Goal: Task Accomplishment & Management: Manage account settings

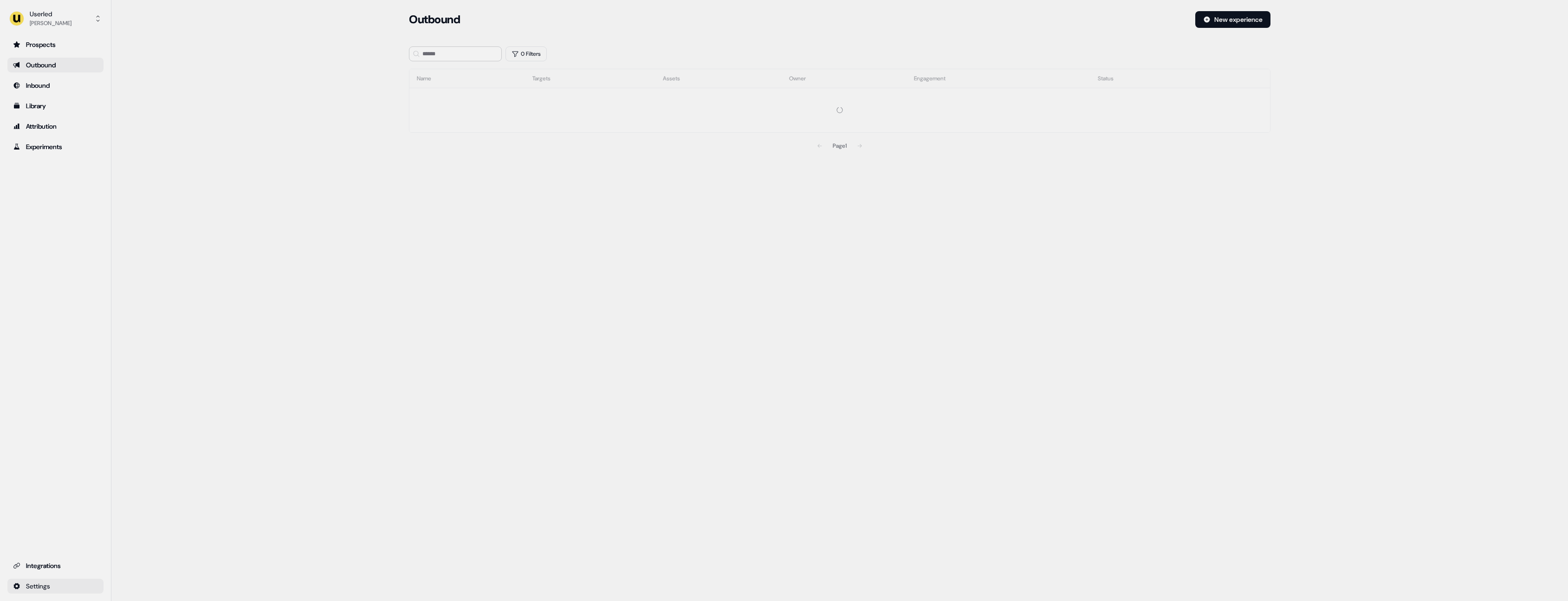
click at [79, 588] on html "For the best experience switch devices to a bigger screen. Go to [DOMAIN_NAME] …" at bounding box center [784, 300] width 1568 height 601
click at [150, 587] on div "Privacy & Scripts" at bounding box center [145, 584] width 74 height 15
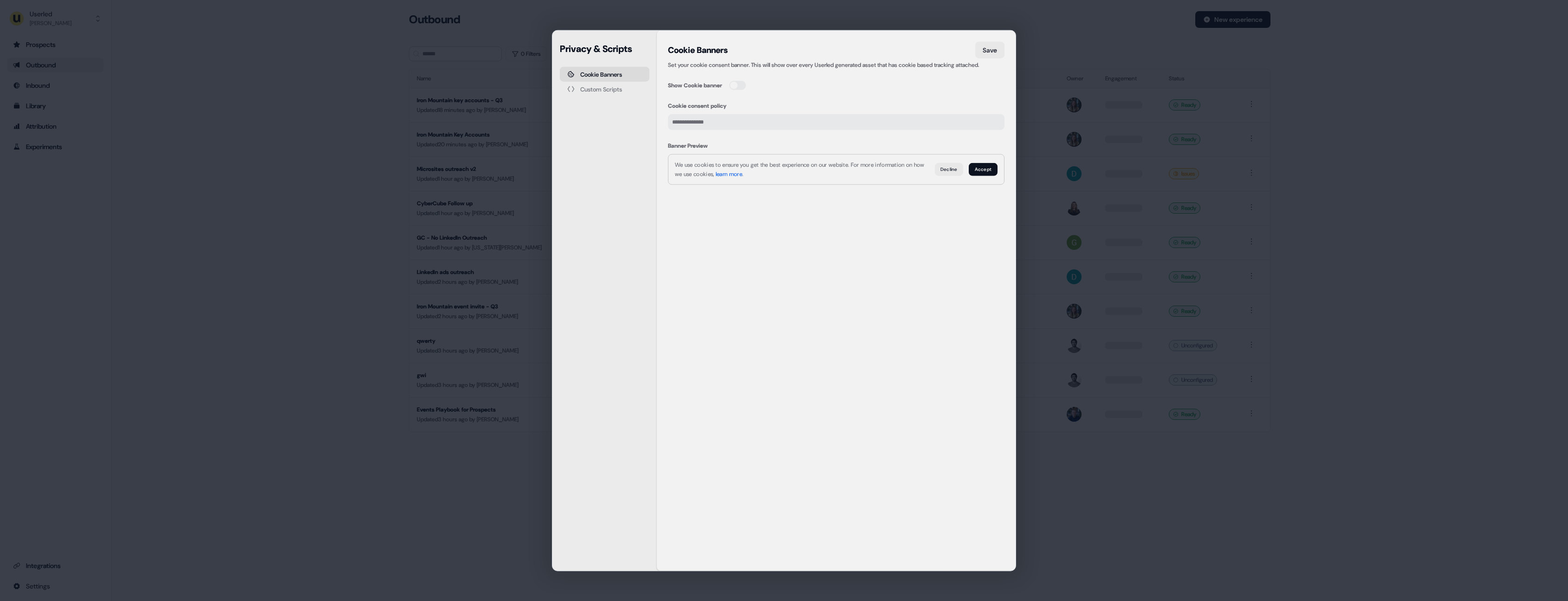
click at [298, 431] on div "Privacy & Scripts Cookie Banners Custom Scripts Cookie Banners Save Set your co…" at bounding box center [784, 300] width 1568 height 601
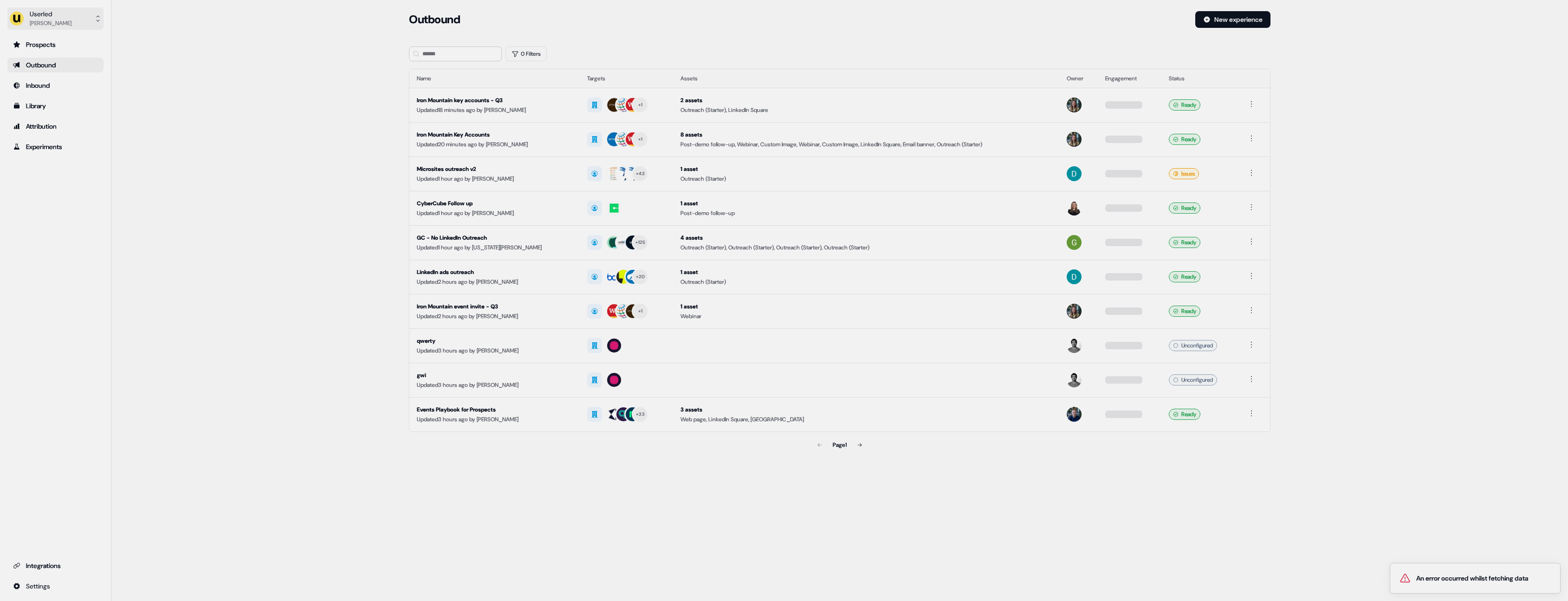
click at [74, 20] on button "Userled [PERSON_NAME]" at bounding box center [55, 18] width 96 height 23
click at [70, 586] on div "Userled Henry Li Impersonate (Admin) Help documentation Feedback Logout Prospec…" at bounding box center [55, 300] width 111 height 601
click at [72, 585] on html "An error occurred whilst fetching data For the best experience switch devices t…" at bounding box center [784, 300] width 1568 height 601
click at [152, 585] on div "Privacy & Scripts" at bounding box center [145, 584] width 74 height 15
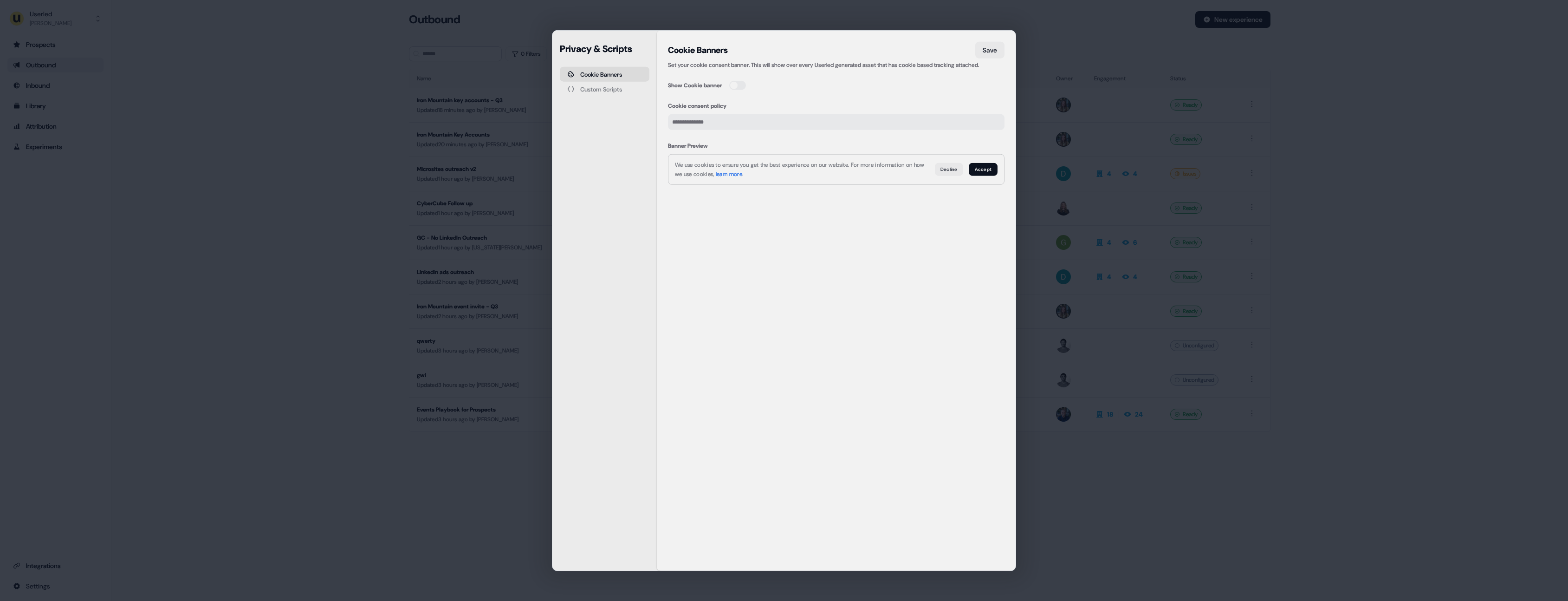
click at [344, 174] on div "Privacy & Scripts Cookie Banners Custom Scripts Cookie Banners Save Set your co…" at bounding box center [784, 300] width 1568 height 601
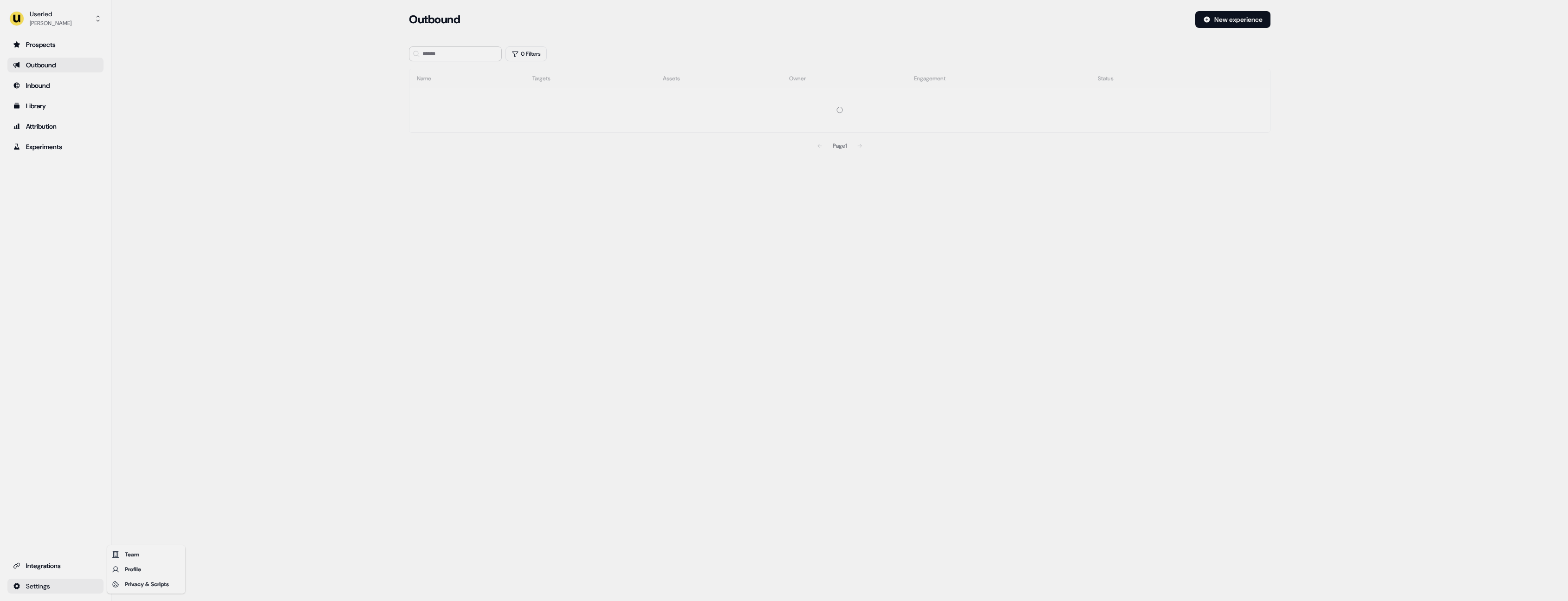
click at [81, 587] on html "For the best experience switch devices to a bigger screen. Go to [DOMAIN_NAME] …" at bounding box center [784, 300] width 1568 height 601
click at [140, 585] on div "Privacy & Scripts" at bounding box center [145, 584] width 74 height 15
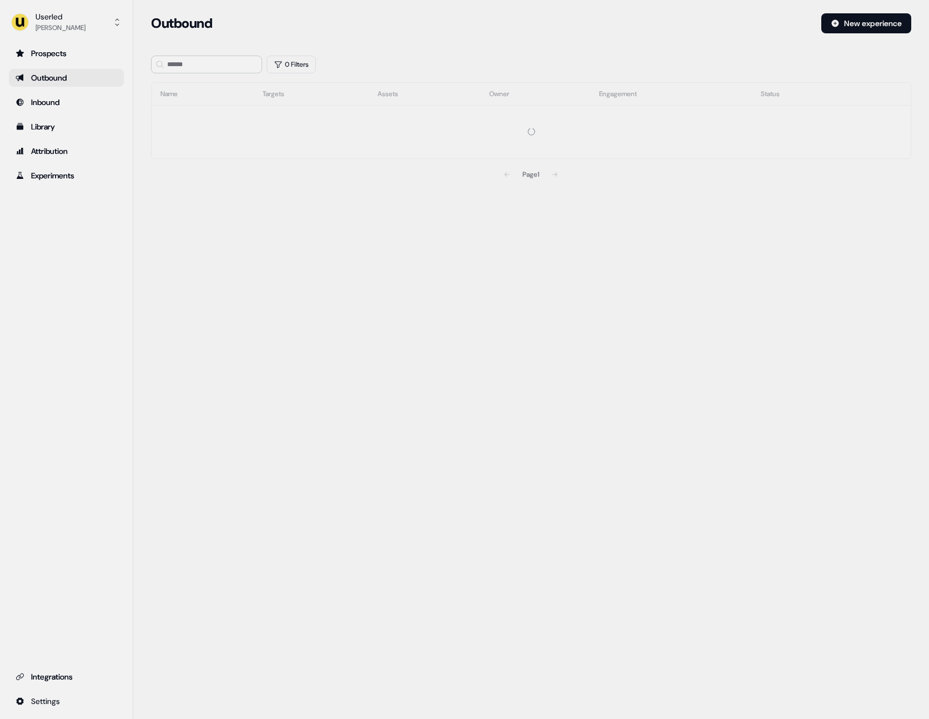
click at [84, 699] on html "For the best experience switch devices to a bigger screen. Go to [DOMAIN_NAME] …" at bounding box center [464, 359] width 929 height 719
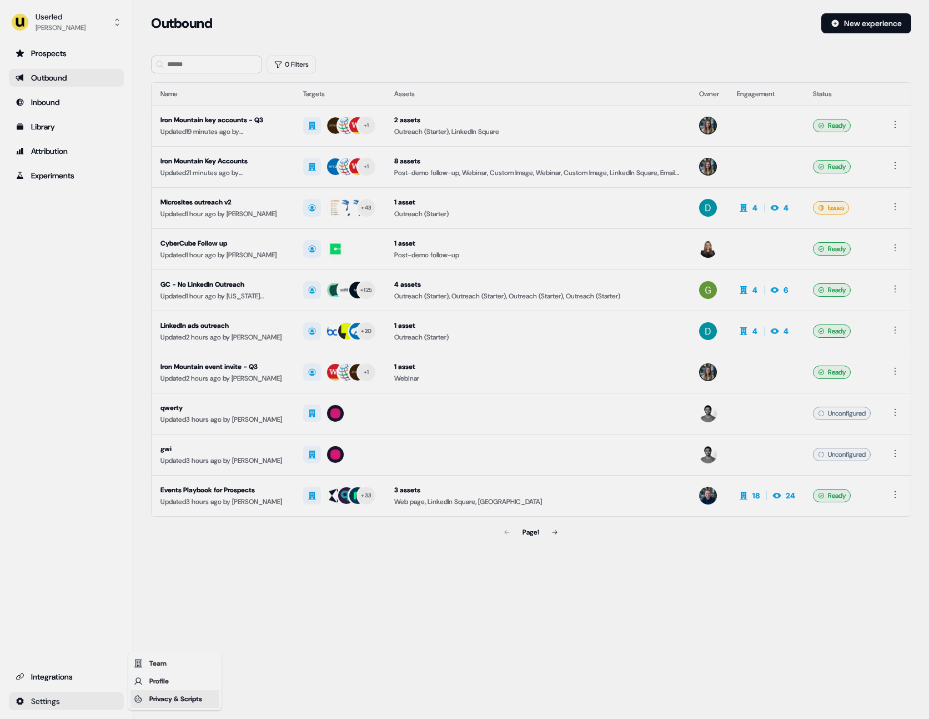
click at [174, 696] on div "Privacy & Scripts" at bounding box center [174, 699] width 89 height 18
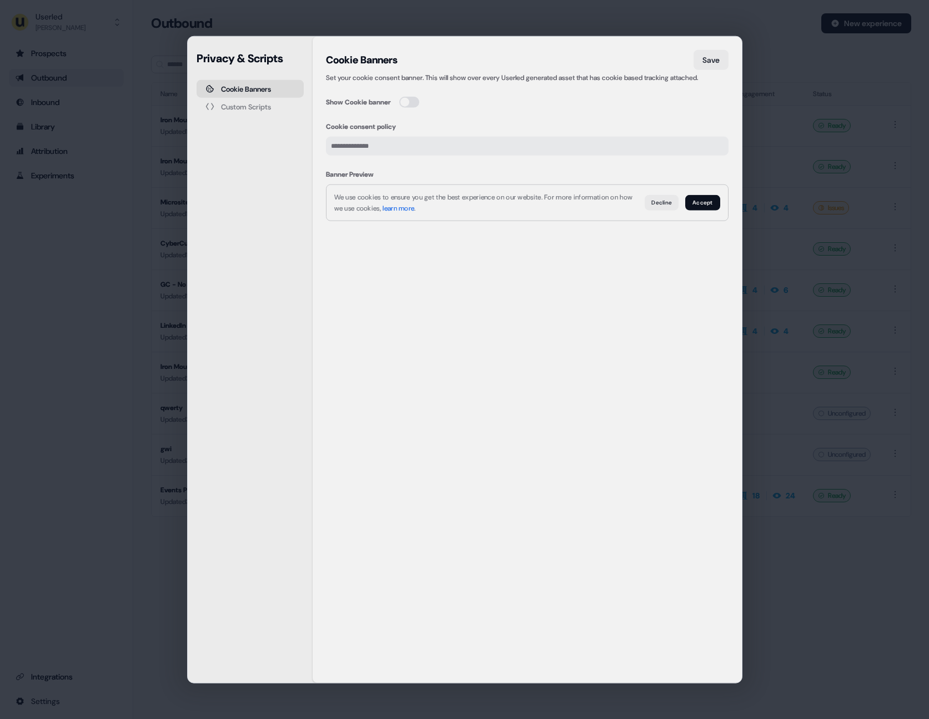
click at [448, 320] on div "Cookie Banners Save Set your cookie consent banner. This will show over every U…" at bounding box center [527, 359] width 403 height 619
click at [411, 103] on button "button" at bounding box center [409, 102] width 20 height 11
click at [411, 104] on button "button" at bounding box center [409, 102] width 20 height 11
click at [116, 225] on div "Privacy & Scripts Cookie Banners Custom Scripts Cookie Banners Save Set your co…" at bounding box center [464, 359] width 929 height 719
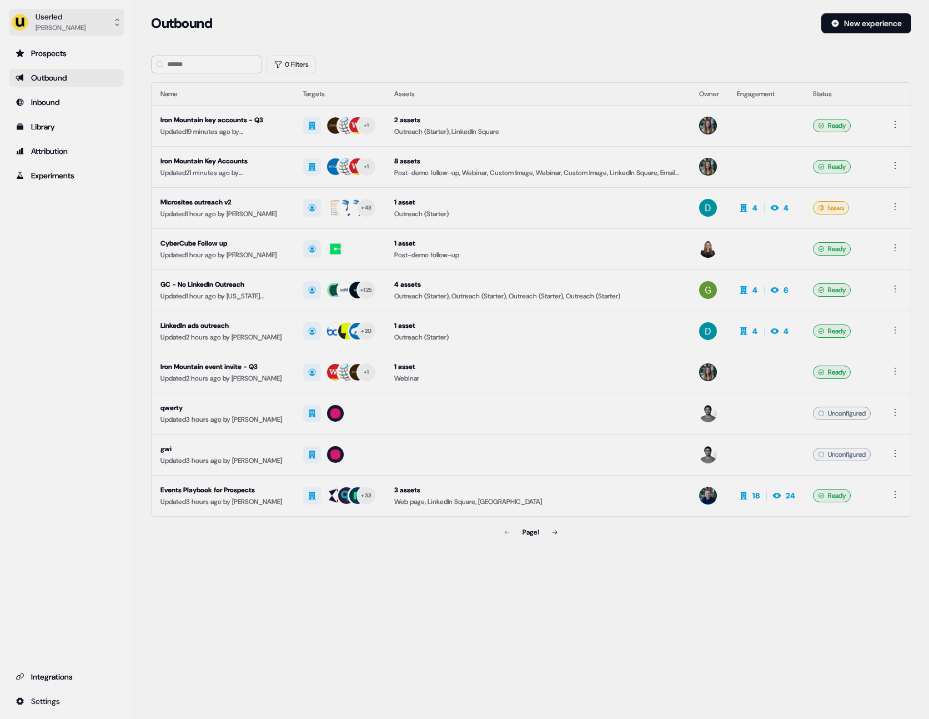
click at [95, 11] on button "Userled [PERSON_NAME]" at bounding box center [66, 22] width 115 height 27
click at [83, 47] on div "Impersonate (Admin)" at bounding box center [66, 52] width 106 height 20
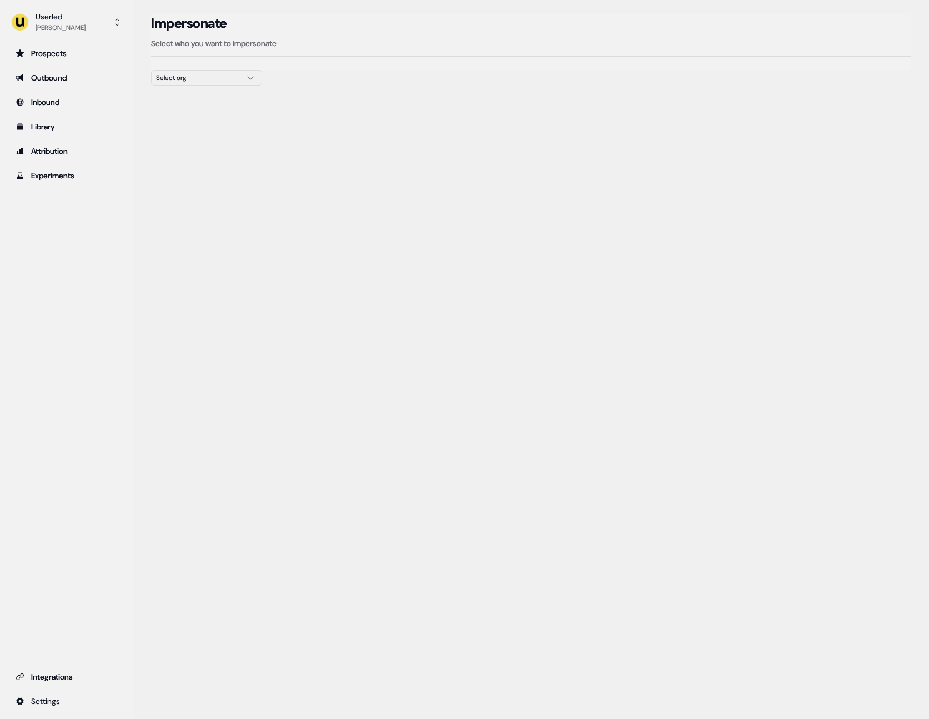
click at [226, 78] on div "Select org" at bounding box center [197, 77] width 83 height 11
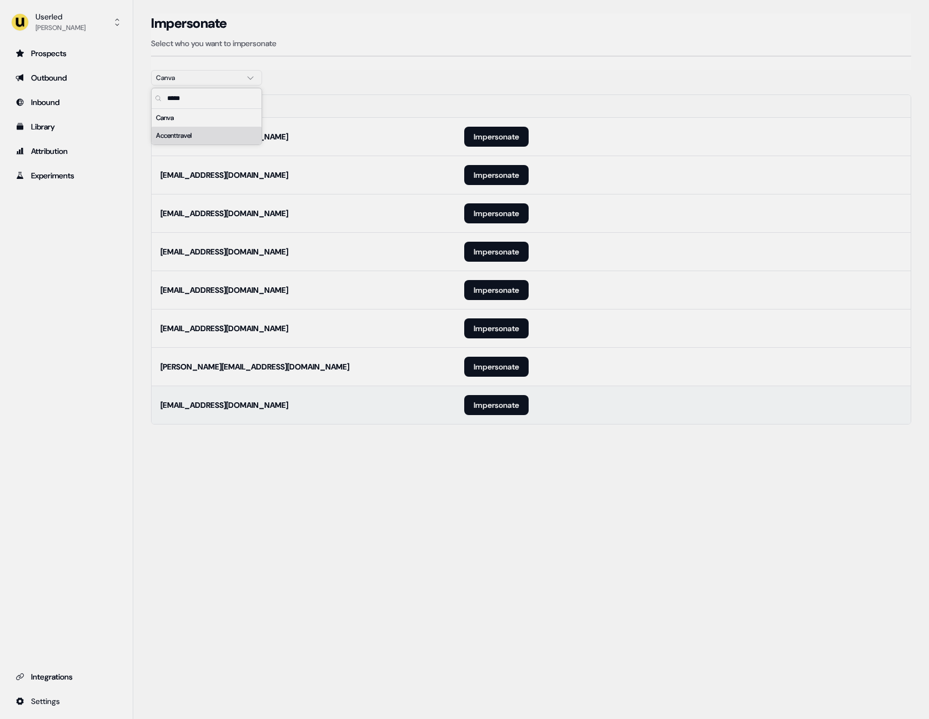
type input "*****"
click at [513, 388] on td "Impersonate" at bounding box center [682, 404] width 455 height 38
click at [508, 400] on button "Impersonate" at bounding box center [496, 405] width 64 height 20
